Goal: Task Accomplishment & Management: Use online tool/utility

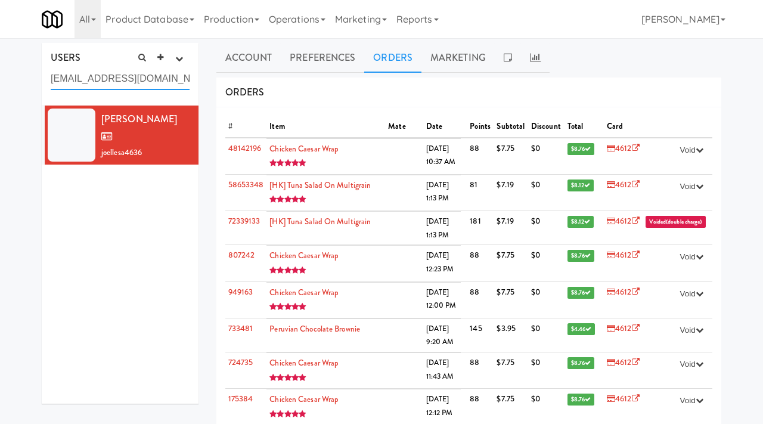
click at [124, 78] on input "joellejsamaha@gmail.com" at bounding box center [120, 79] width 139 height 22
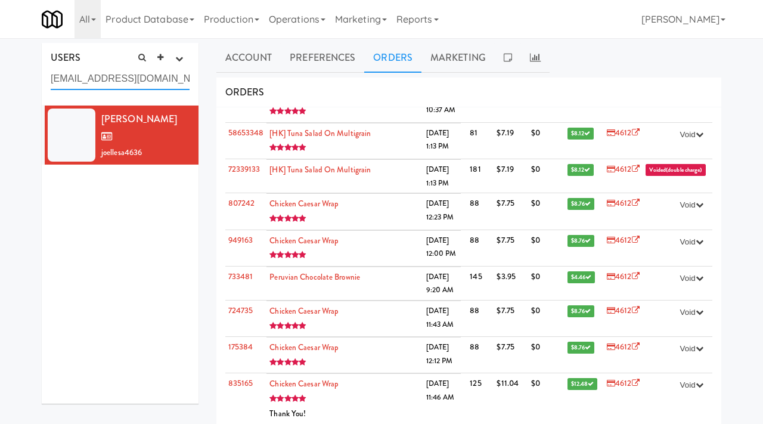
paste input "puneet.malhotra@triyo.io"
type input "puneet.malhotra@triyo.io"
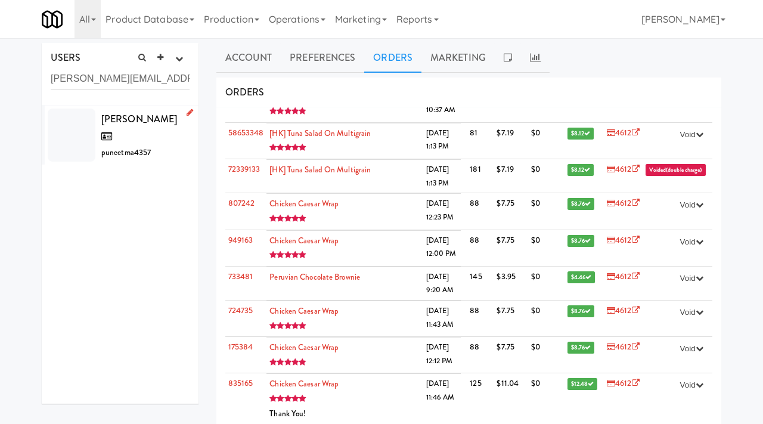
click at [175, 143] on li "Puneet Malhotra puneetma4357" at bounding box center [120, 136] width 157 height 60
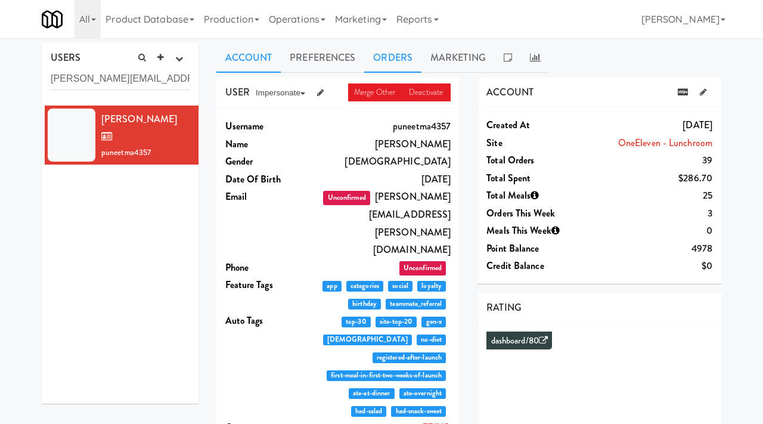
click at [403, 45] on link "Orders" at bounding box center [392, 58] width 57 height 30
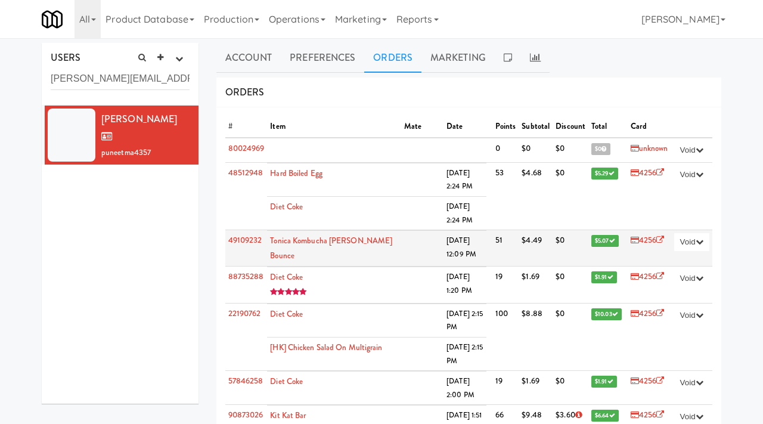
drag, startPoint x: 225, startPoint y: 237, endPoint x: 257, endPoint y: 246, distance: 33.6
click at [257, 246] on td "49109232" at bounding box center [246, 248] width 42 height 36
drag, startPoint x: 262, startPoint y: 239, endPoint x: 228, endPoint y: 240, distance: 34.6
click at [228, 240] on td "49109232" at bounding box center [246, 248] width 42 height 36
copy link "49109232"
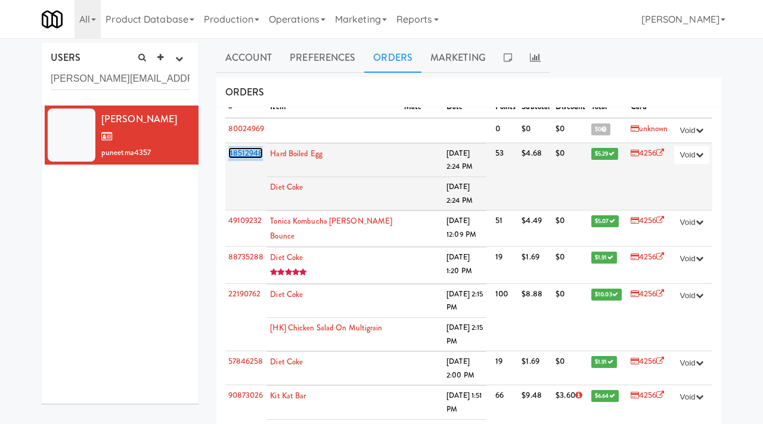
scroll to position [21, 0]
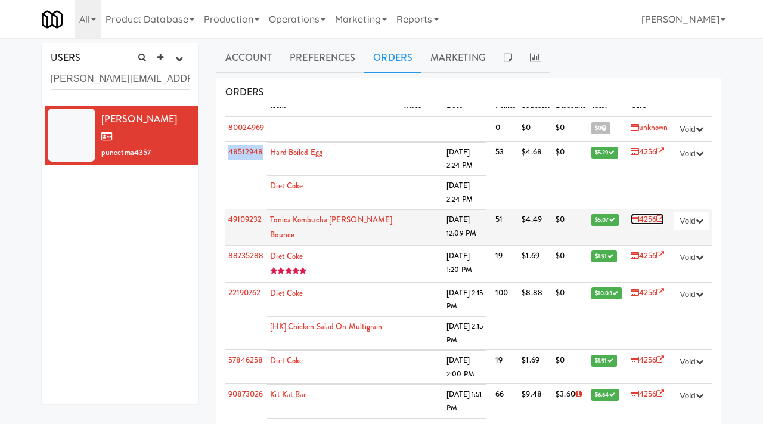
click at [650, 221] on link "4256" at bounding box center [648, 219] width 34 height 11
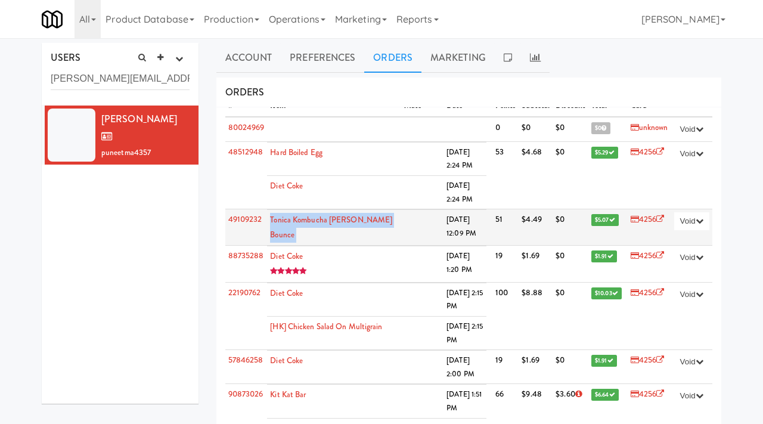
drag, startPoint x: 384, startPoint y: 220, endPoint x: 271, endPoint y: 220, distance: 112.1
click at [271, 220] on td "Tonica Kombucha Berry Bounce" at bounding box center [334, 228] width 134 height 36
copy td "Tonica Kombucha Berry Bounce"
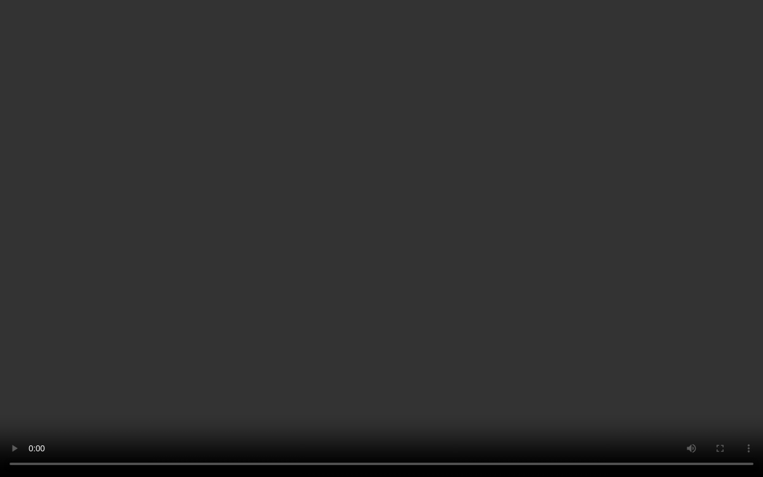
click at [207, 364] on video at bounding box center [381, 238] width 763 height 477
click at [367, 277] on video at bounding box center [381, 238] width 763 height 477
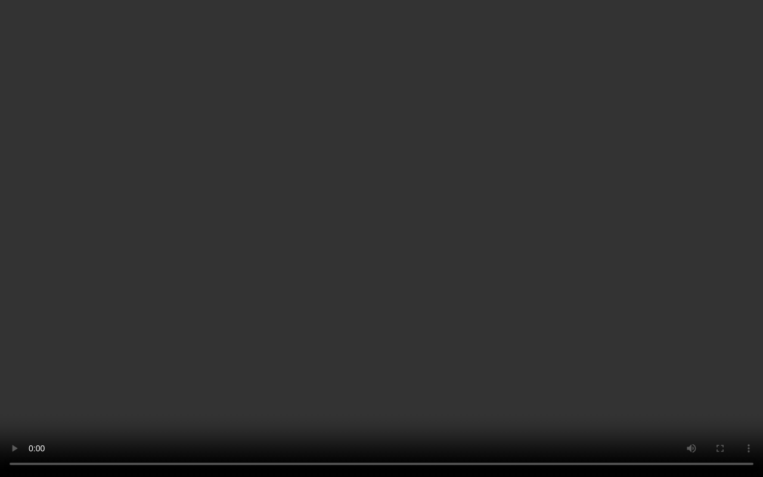
click at [367, 277] on video at bounding box center [381, 238] width 763 height 477
